Goal: Transaction & Acquisition: Purchase product/service

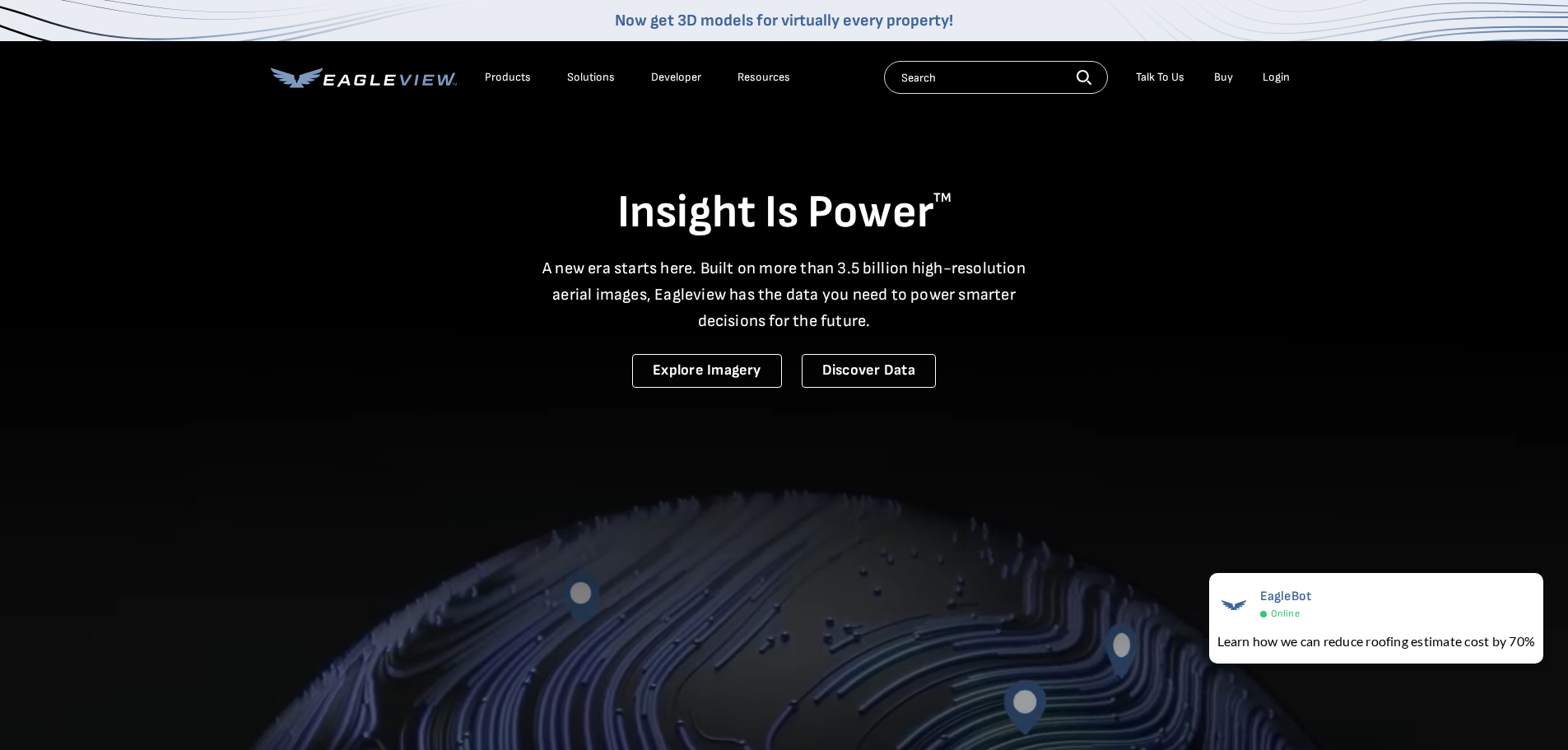
click at [1283, 78] on div "Login" at bounding box center [1276, 78] width 28 height 15
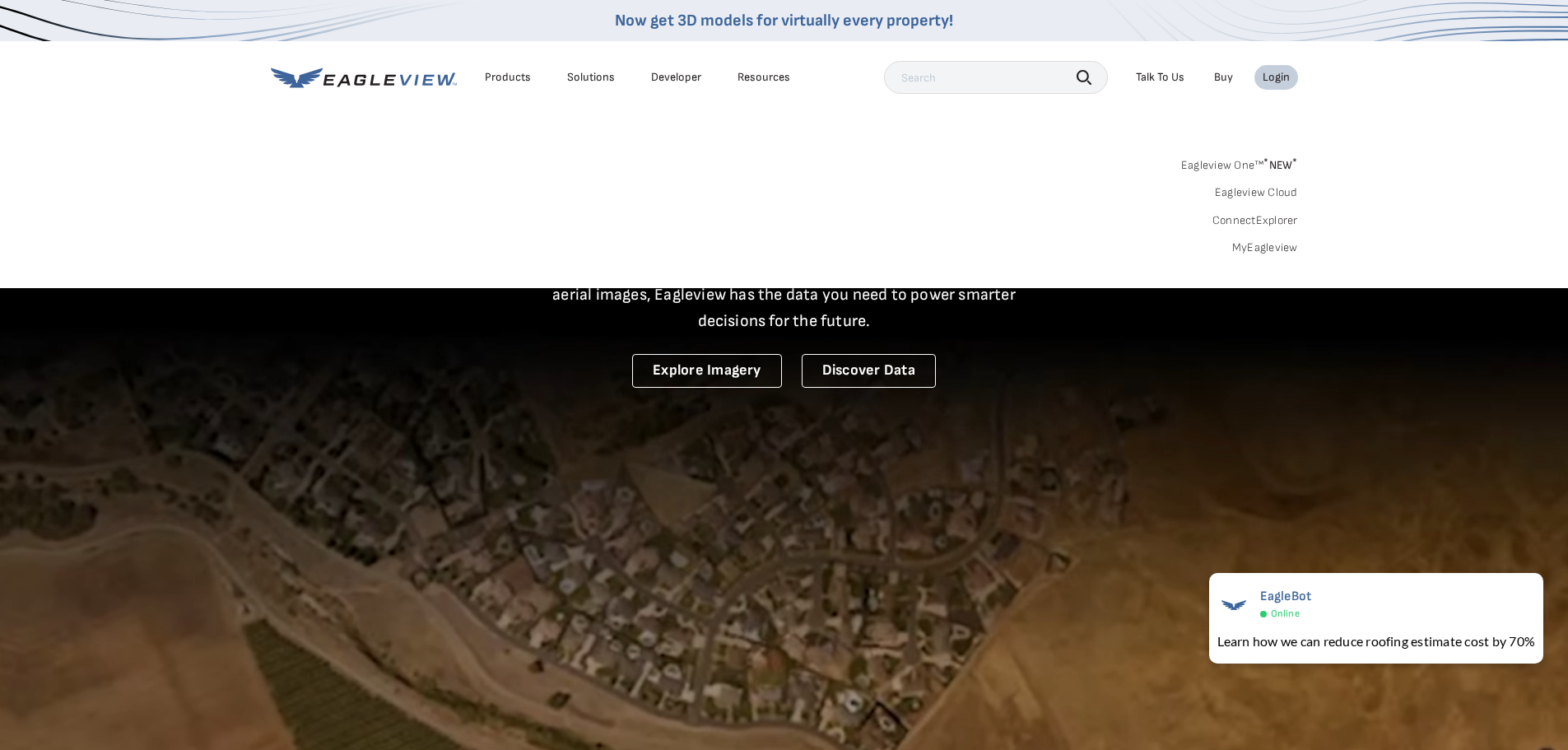
click at [1270, 246] on link "MyEagleview" at bounding box center [1264, 248] width 66 height 15
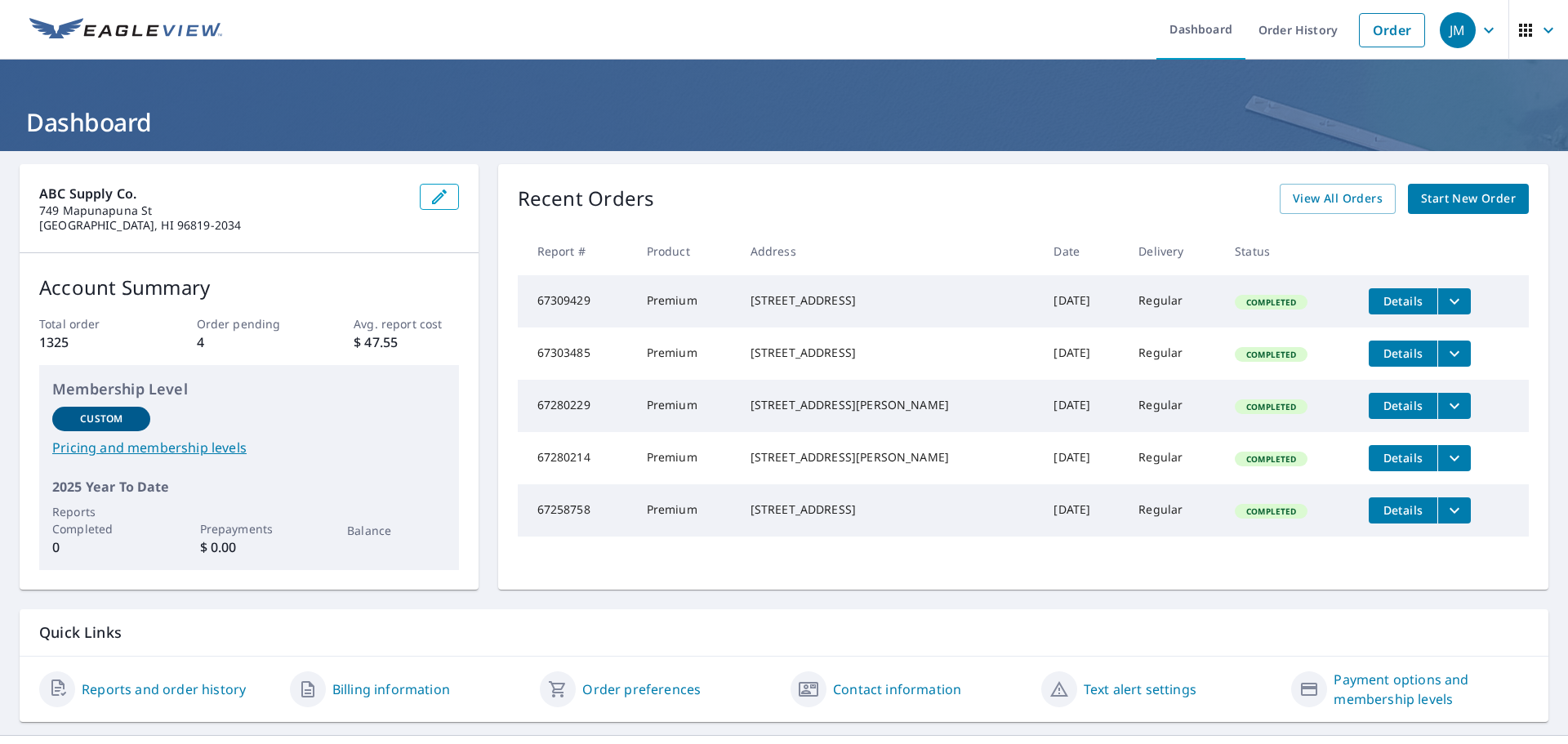
click at [1511, 199] on link "Start New Order" at bounding box center [1468, 199] width 121 height 30
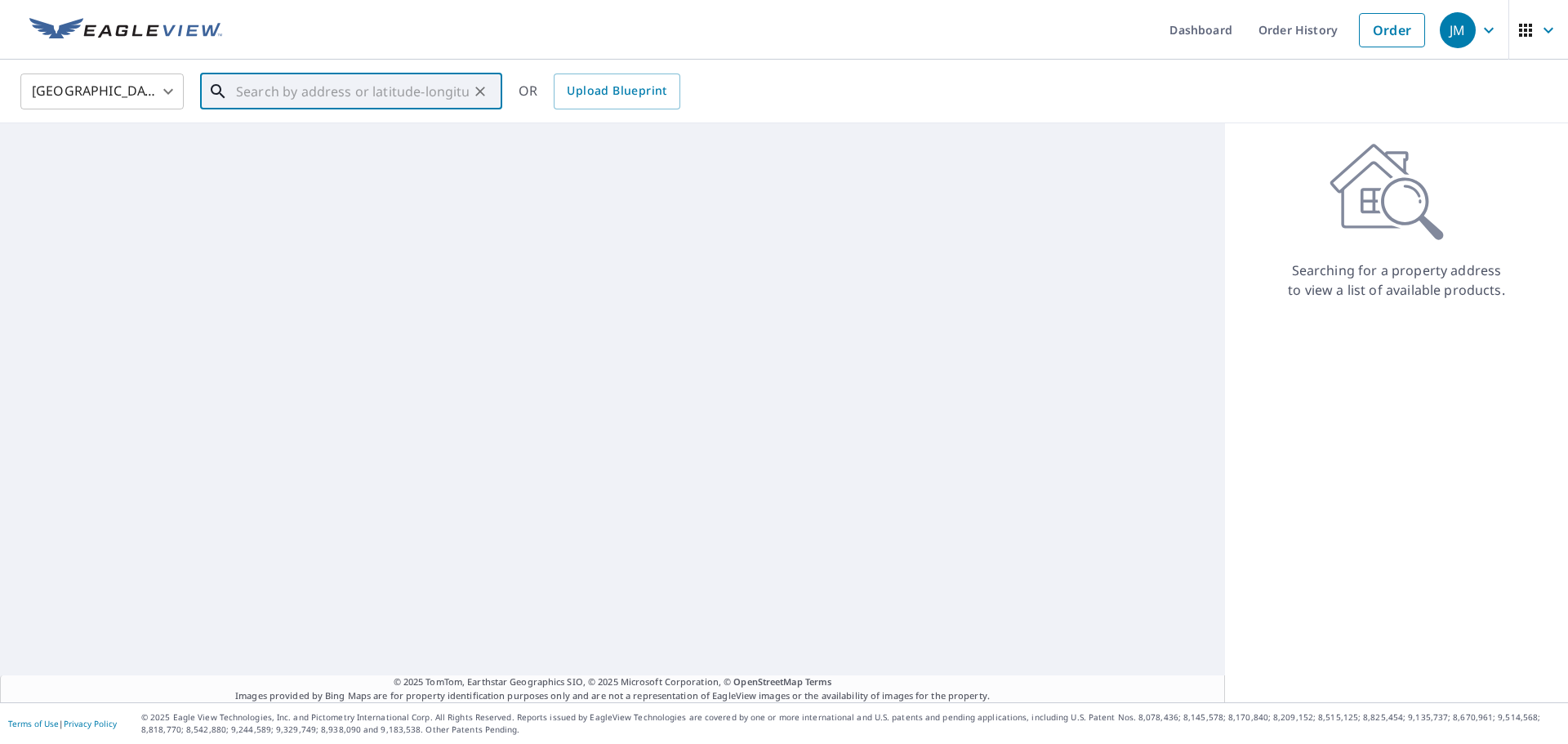
click at [417, 99] on input "text" at bounding box center [352, 92] width 232 height 45
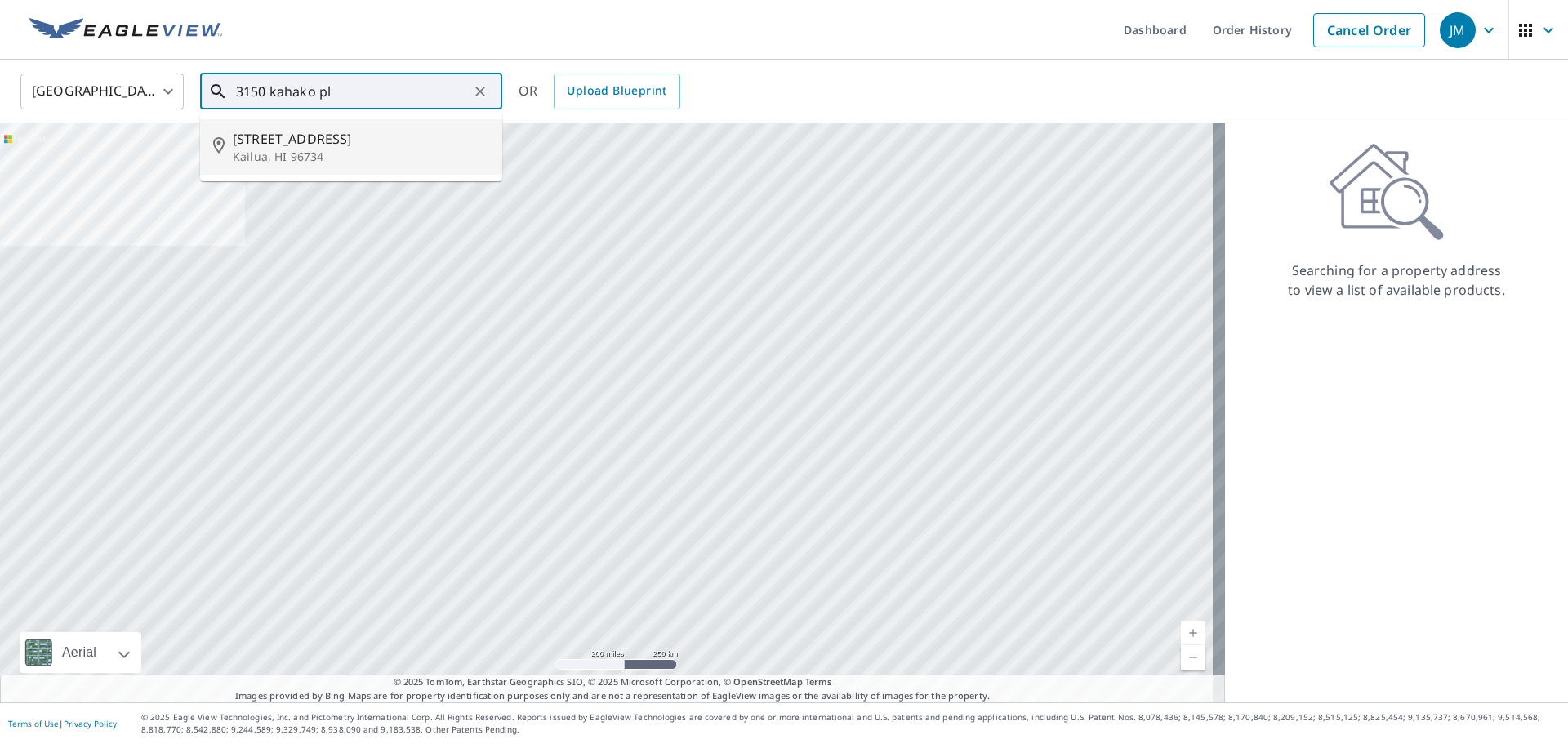
click at [314, 141] on span "3150 Kahako Pl" at bounding box center [361, 139] width 257 height 20
type input "3150 Kahako Pl Kailua, HI 96734"
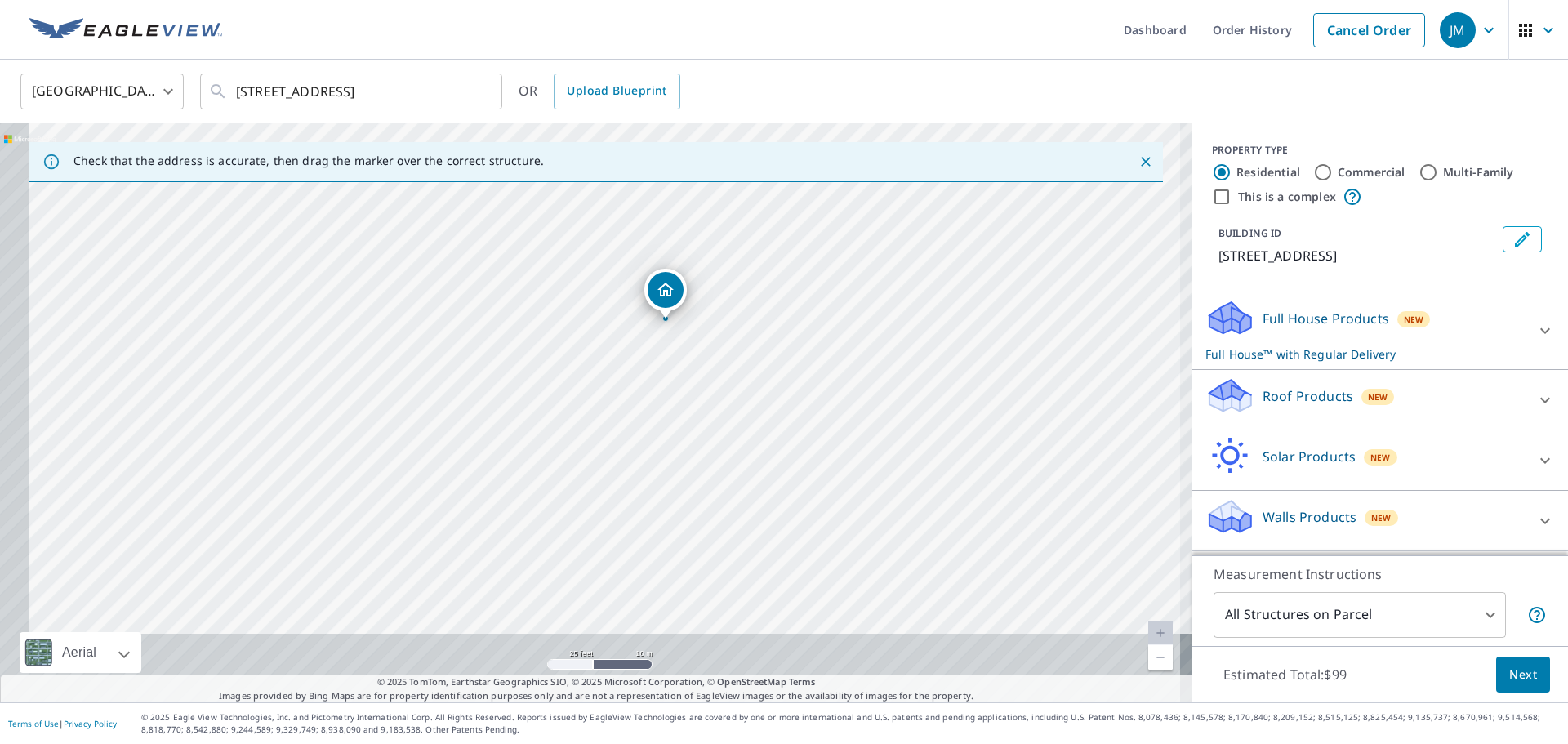
drag, startPoint x: 791, startPoint y: 428, endPoint x: 831, endPoint y: 337, distance: 99.4
click at [831, 337] on div "3150 Kahako Pl Kailua, HI 96734" at bounding box center [596, 413] width 1192 height 579
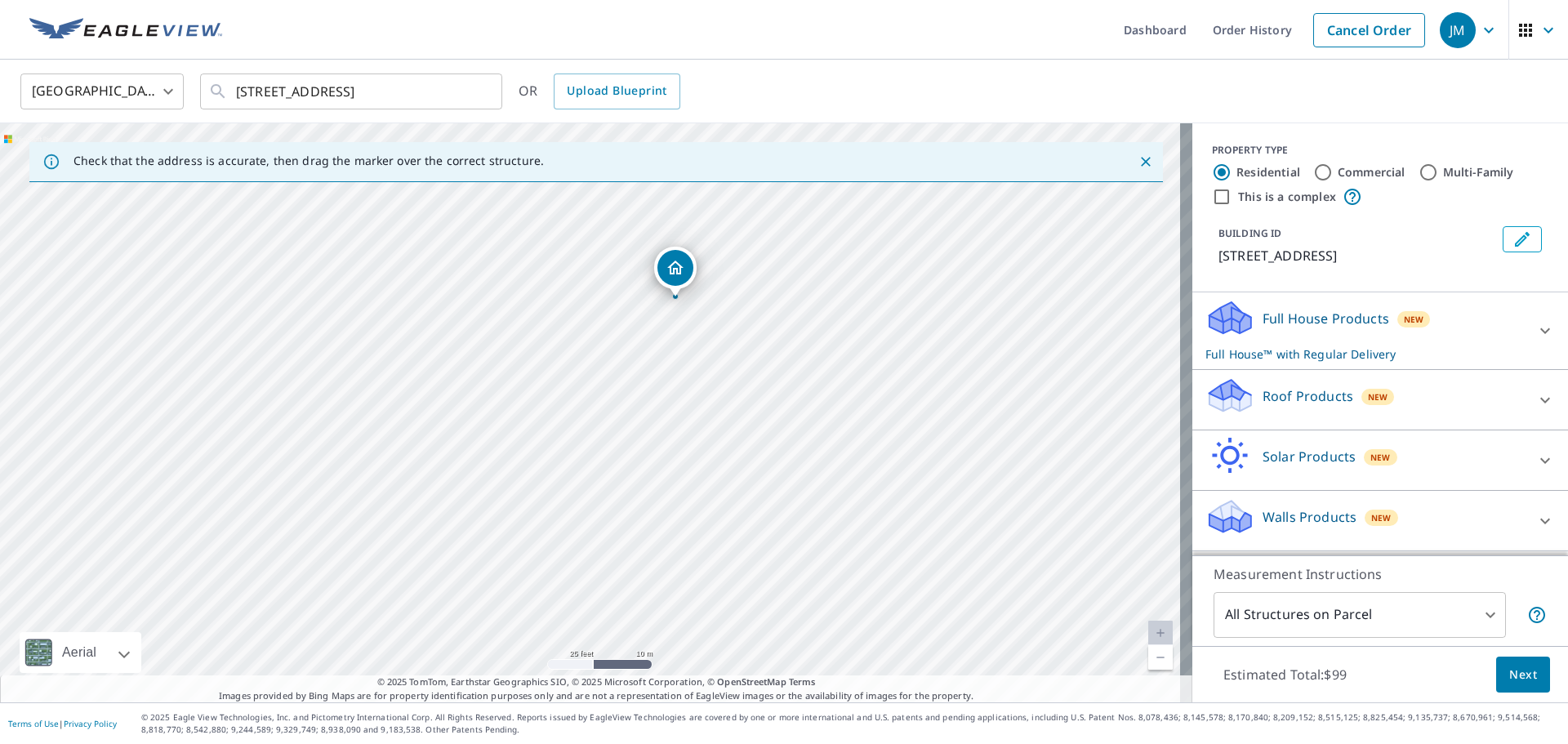
click at [1312, 397] on p "Roof Products" at bounding box center [1307, 396] width 91 height 20
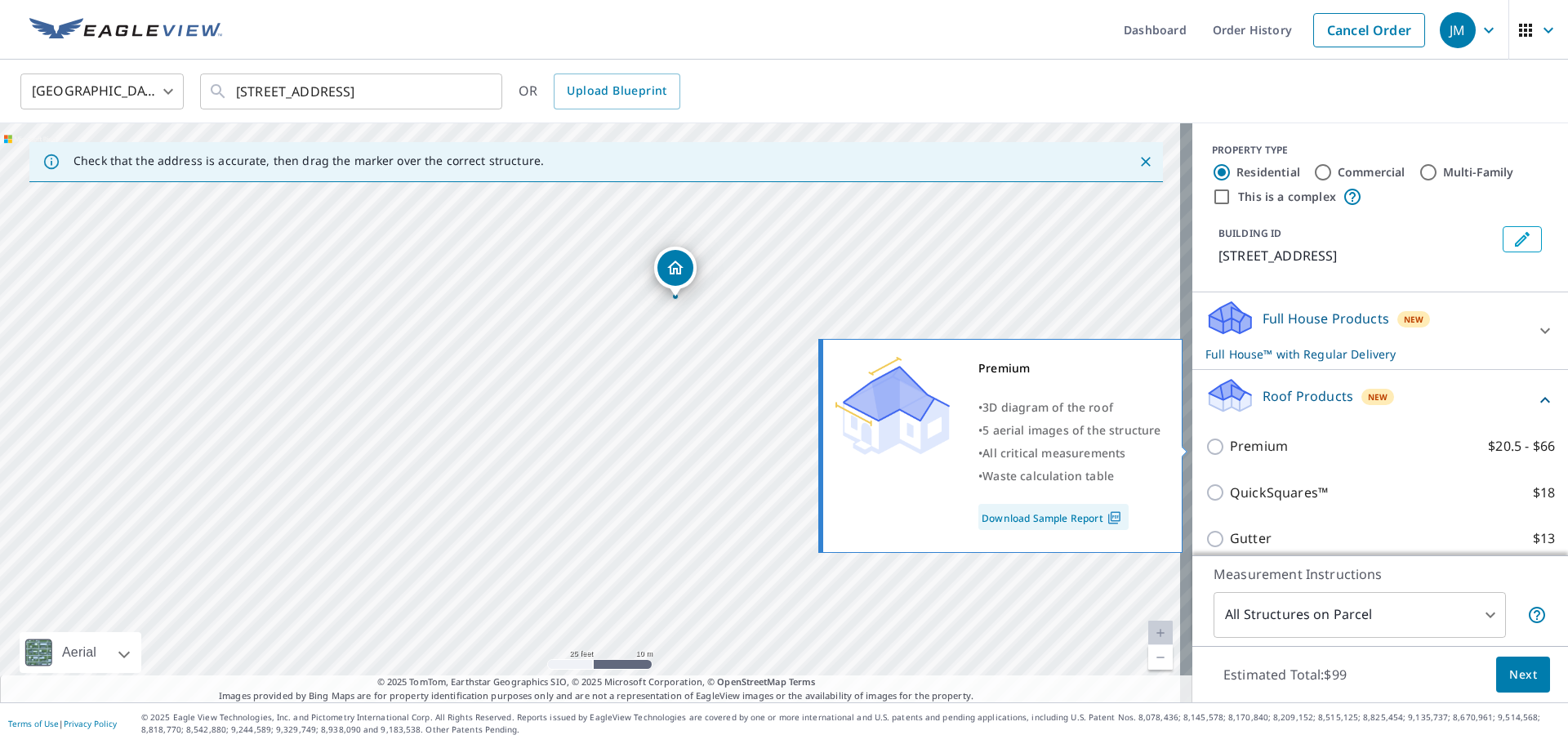
click at [1239, 445] on p "Premium" at bounding box center [1258, 447] width 58 height 21
click at [1230, 445] on input "Premium $20.5 - $66" at bounding box center [1218, 447] width 25 height 20
checkbox input "true"
checkbox input "false"
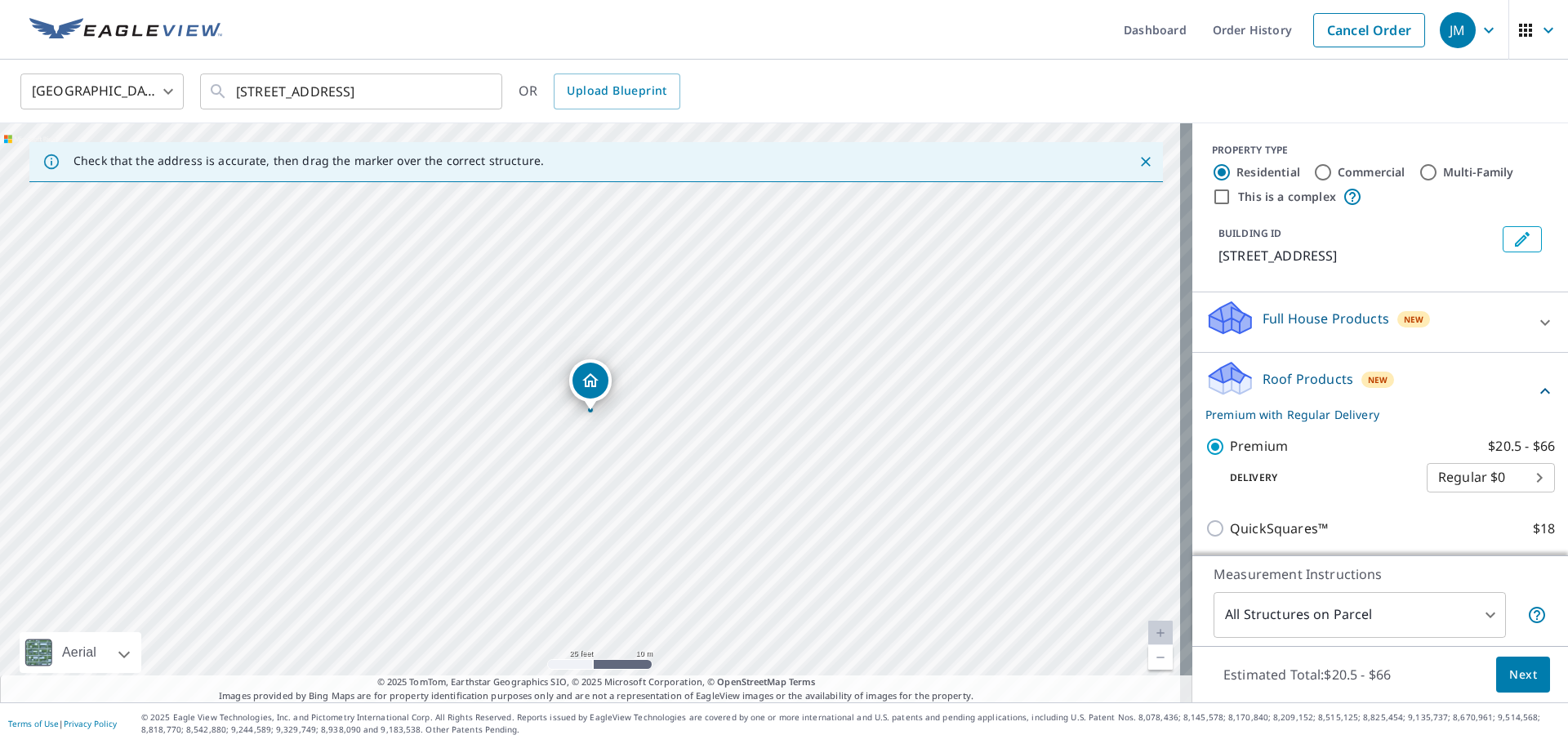
click at [1509, 668] on span "Next" at bounding box center [1522, 675] width 27 height 21
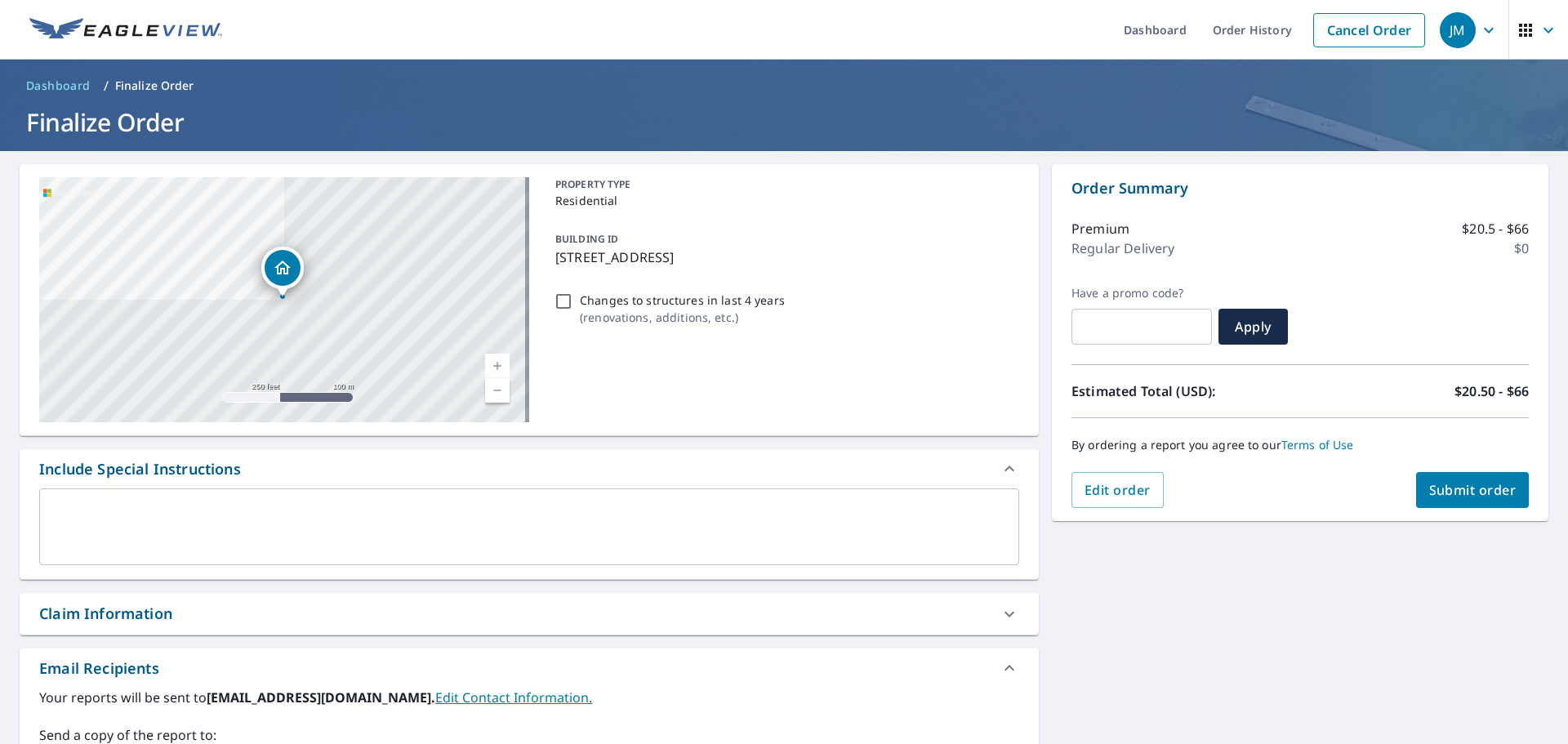
click at [102, 527] on textarea at bounding box center [530, 527] width 957 height 46
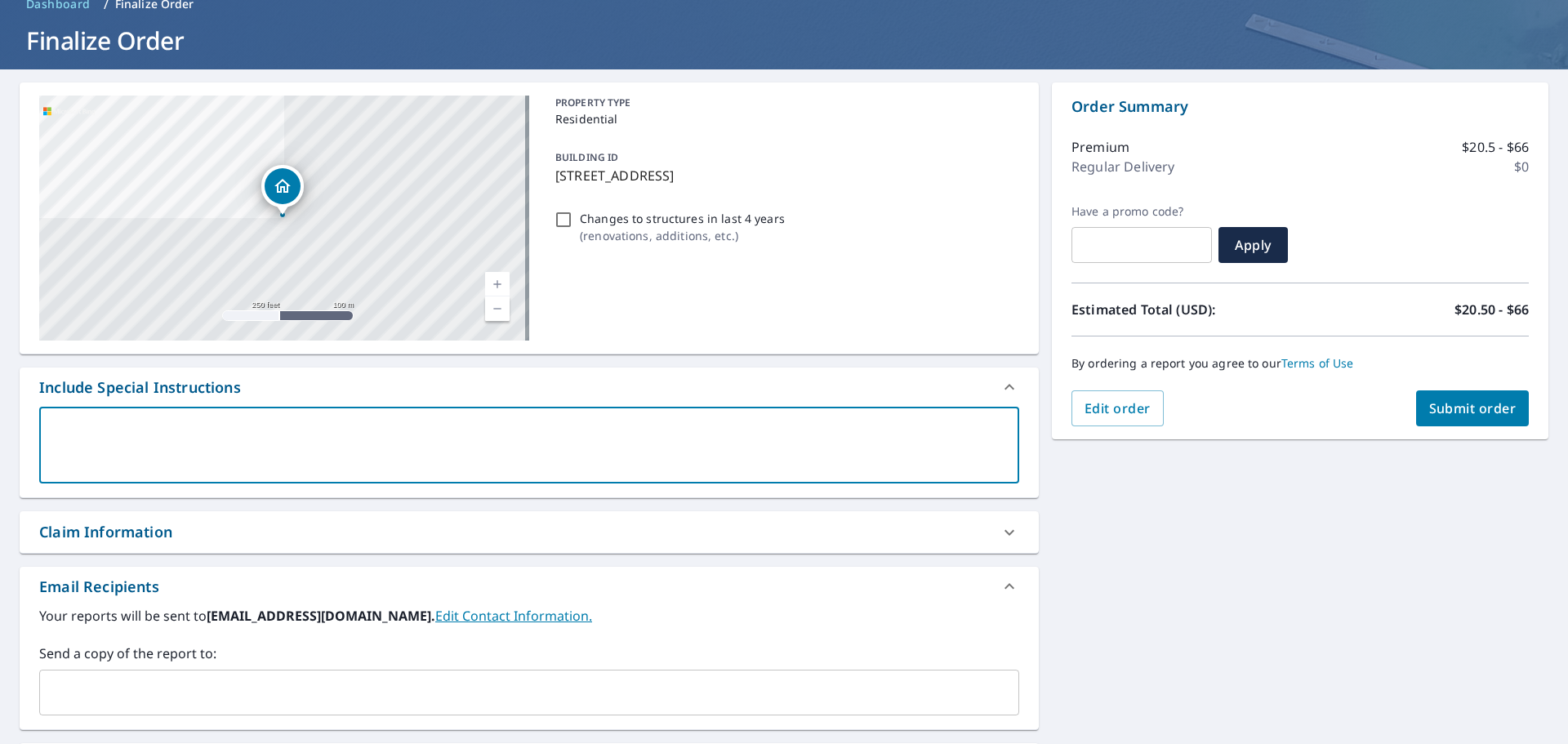
scroll to position [245, 0]
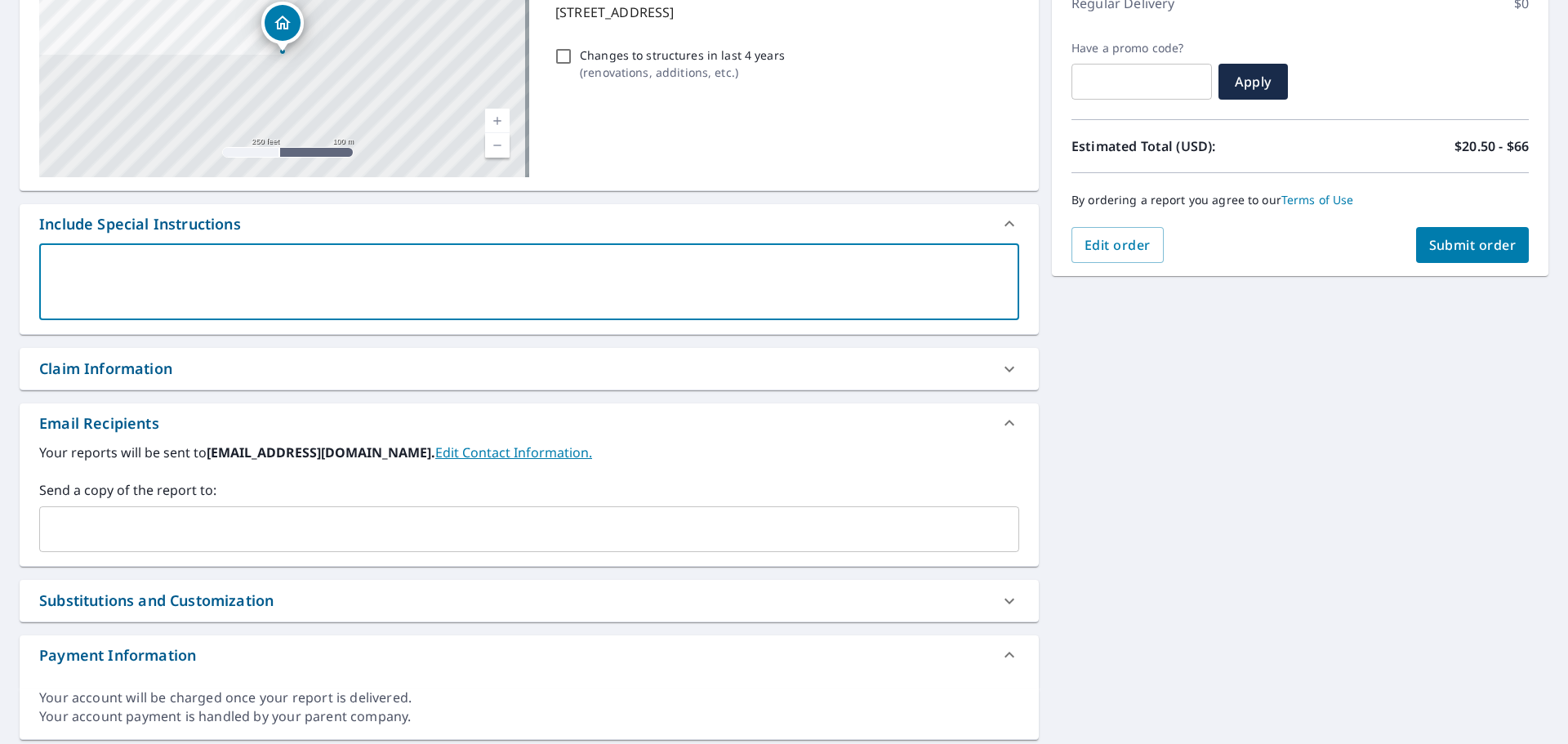
click at [101, 550] on div "​" at bounding box center [530, 529] width 980 height 45
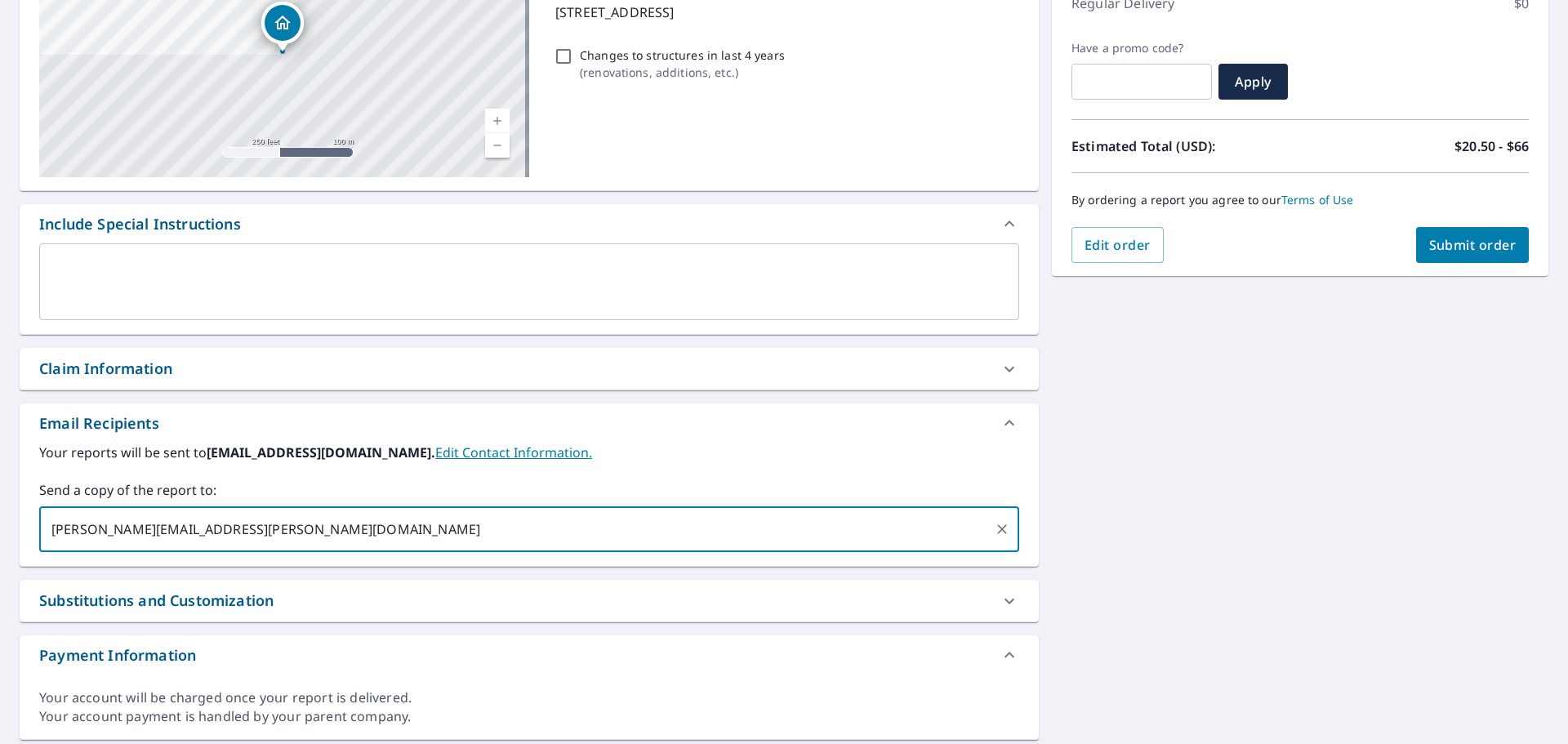
type input "taylor.wright@abcsupply.com"
click at [1443, 233] on button "Submit order" at bounding box center [1473, 245] width 113 height 36
checkbox input "true"
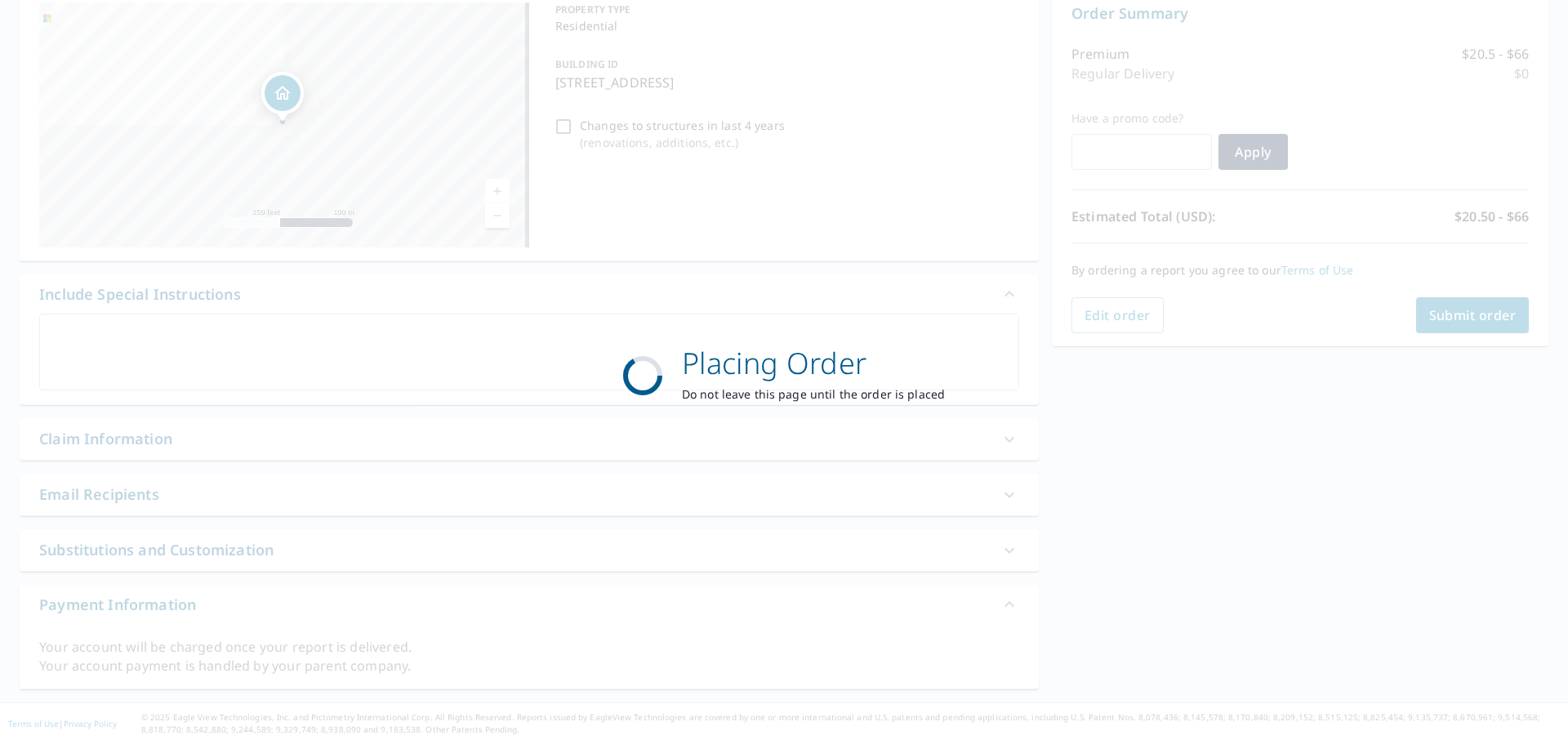
scroll to position [175, 0]
